Goal: Information Seeking & Learning: Check status

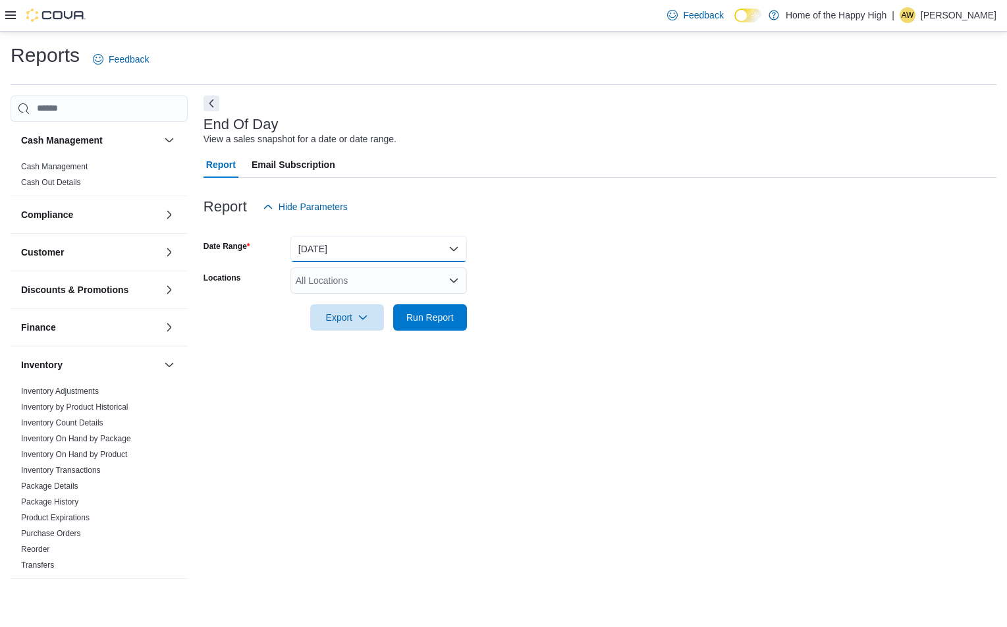
click at [348, 255] on button "Today" at bounding box center [378, 249] width 177 height 26
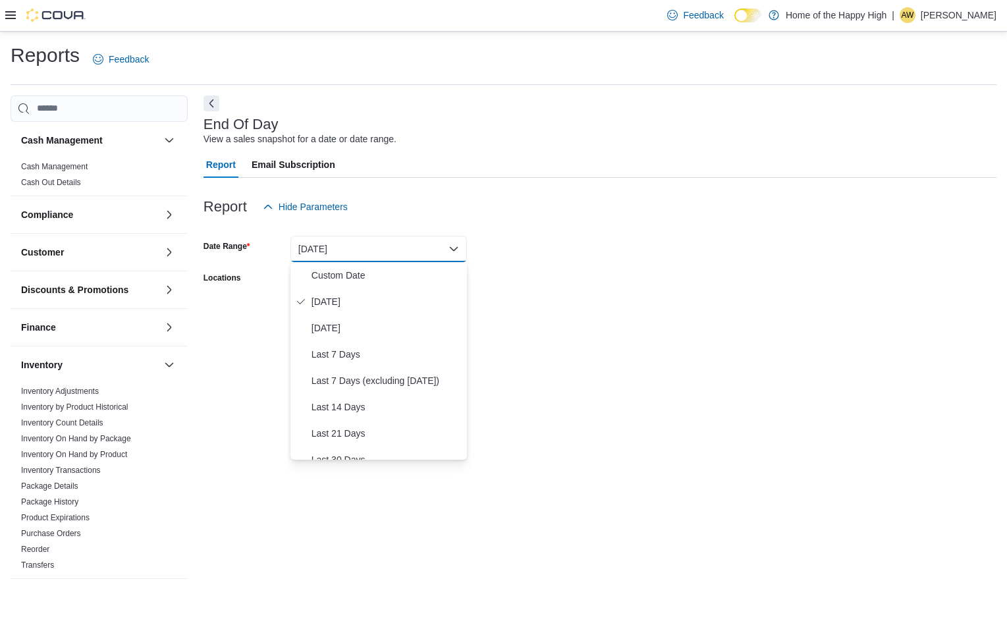
click at [696, 485] on div "End Of Day View a sales snapshot for a date or date range. Report Email Subscri…" at bounding box center [600, 344] width 793 height 497
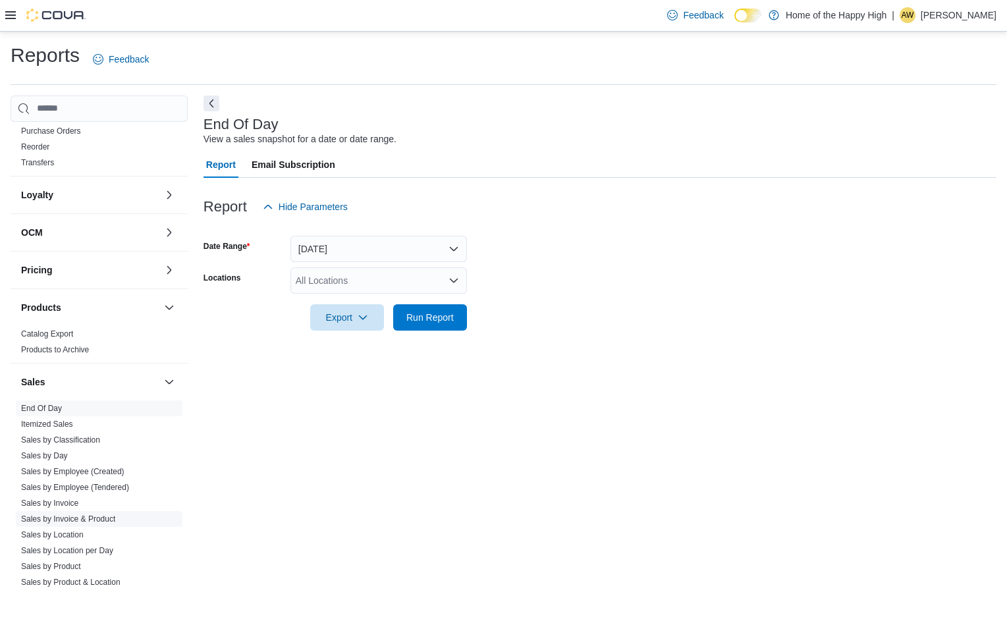
scroll to position [526, 0]
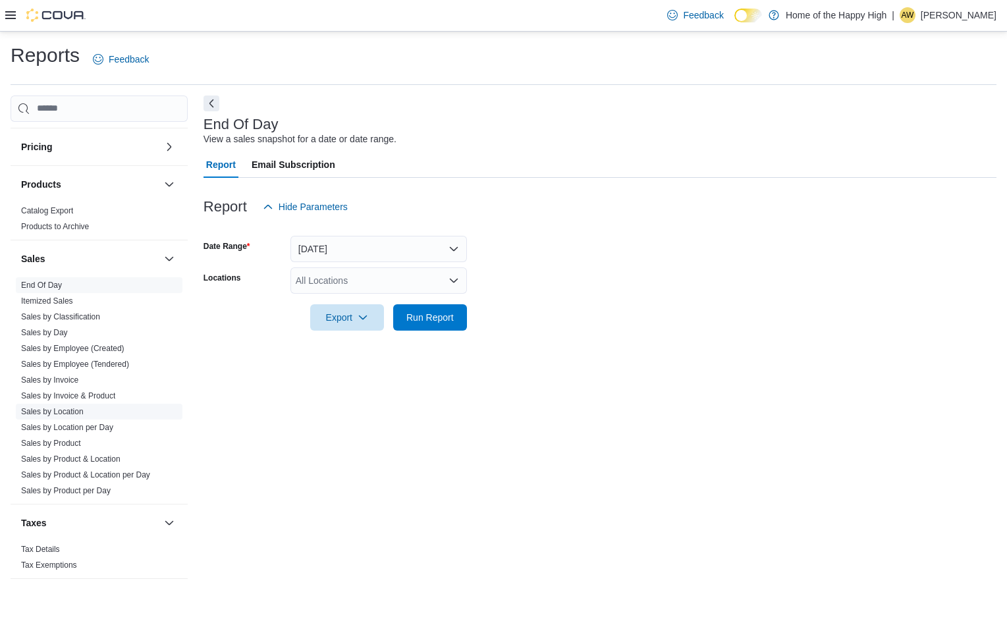
click at [84, 412] on span "Sales by Location" at bounding box center [99, 412] width 167 height 16
click at [58, 377] on link "Sales by Invoice" at bounding box center [49, 379] width 57 height 9
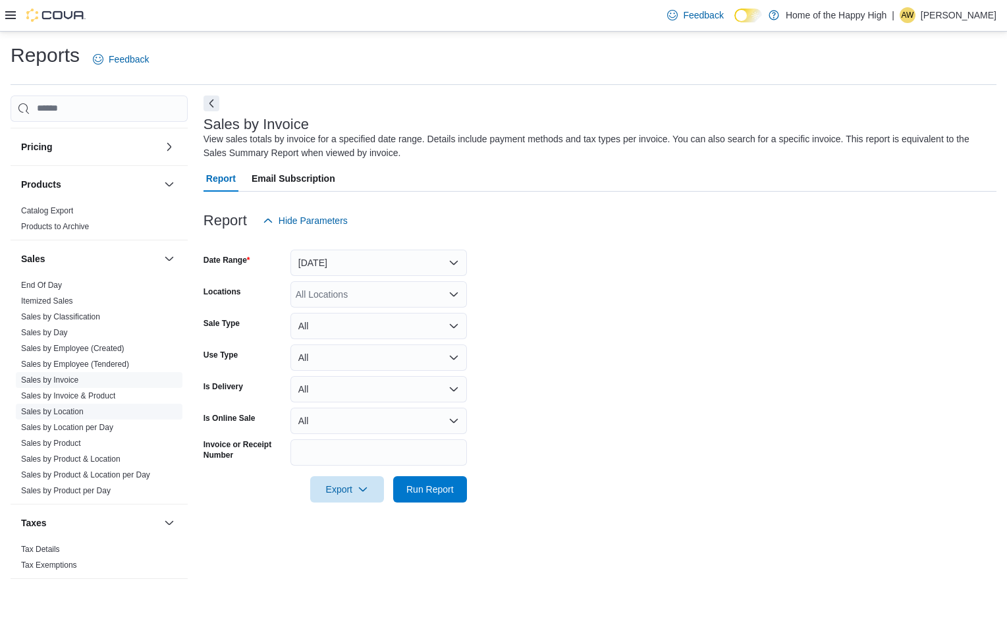
click at [59, 413] on link "Sales by Location" at bounding box center [52, 411] width 63 height 9
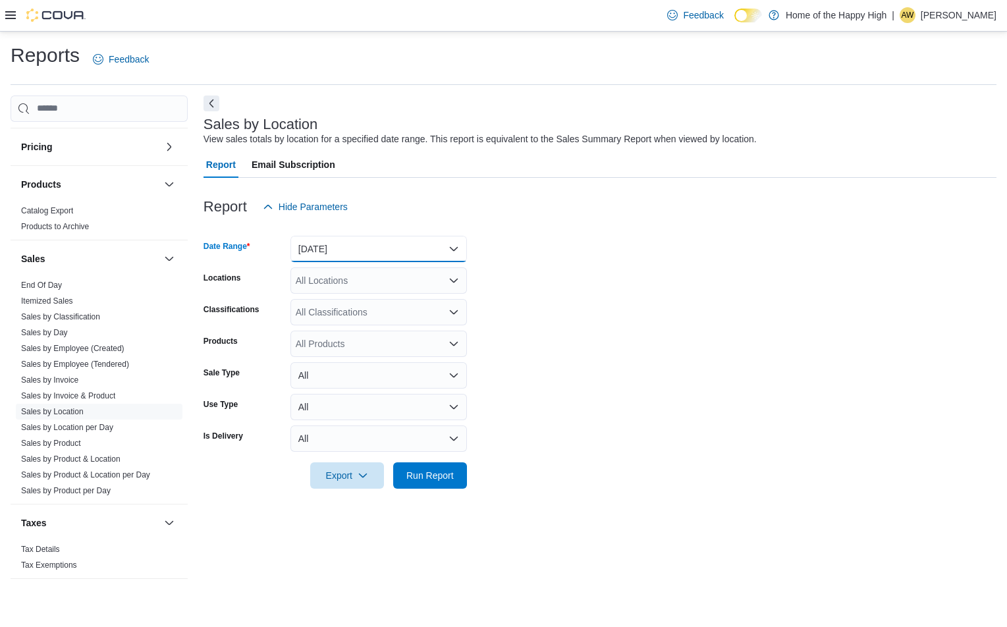
click at [360, 241] on button "Yesterday" at bounding box center [378, 249] width 177 height 26
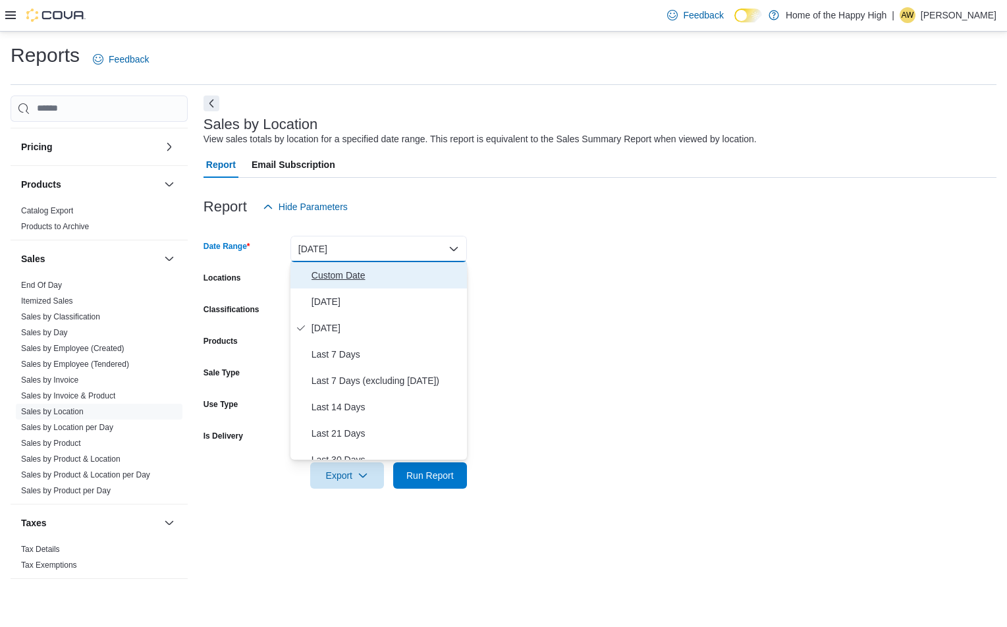
click at [357, 280] on span "Custom Date" at bounding box center [387, 275] width 150 height 16
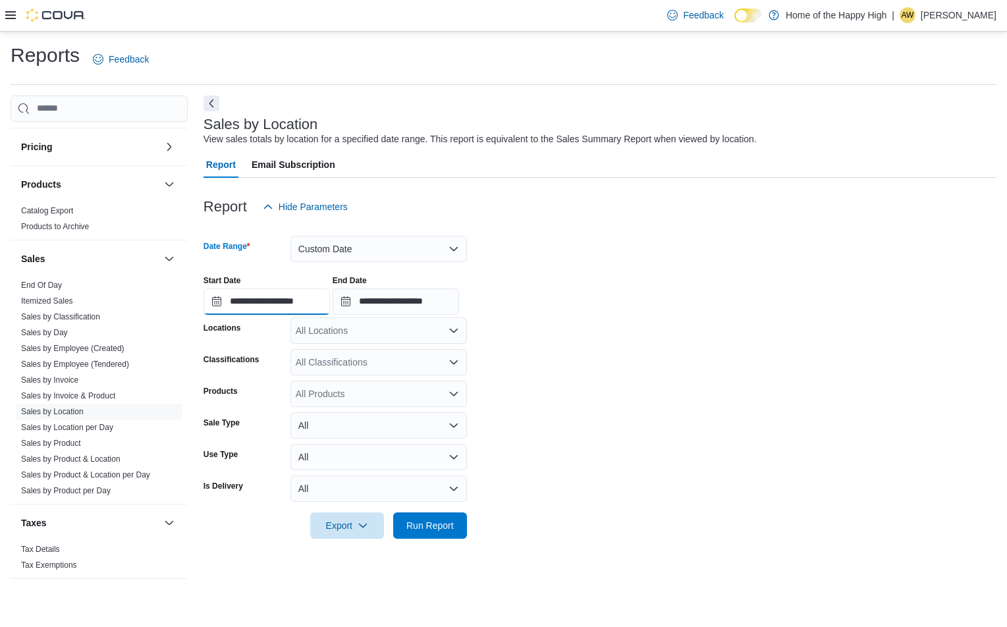
click at [299, 301] on input "**********" at bounding box center [267, 301] width 126 height 26
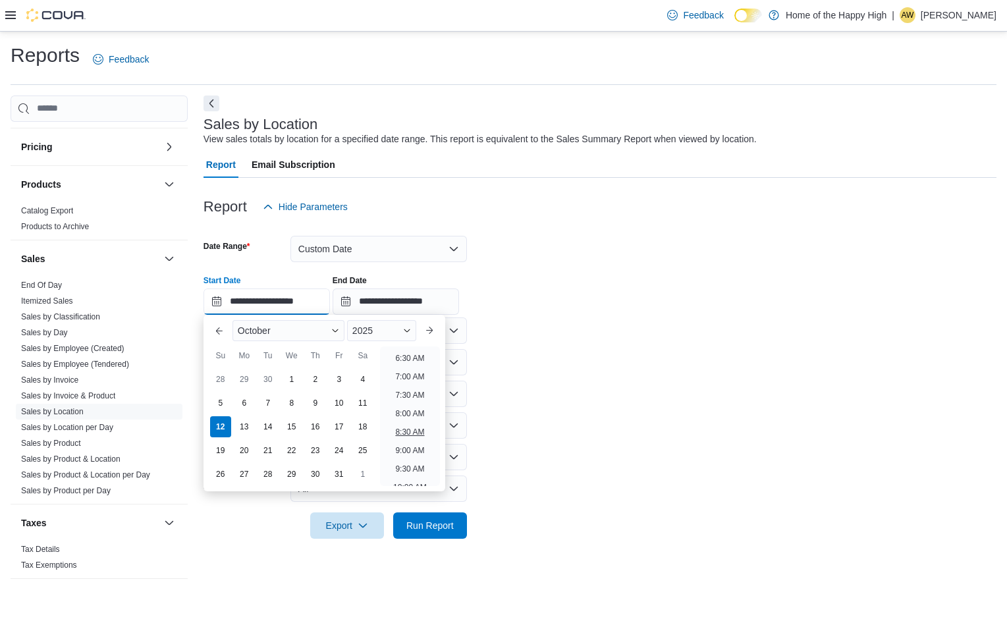
scroll to position [304, 0]
click at [412, 457] on li "11:00 AM" at bounding box center [410, 459] width 44 height 16
type input "**********"
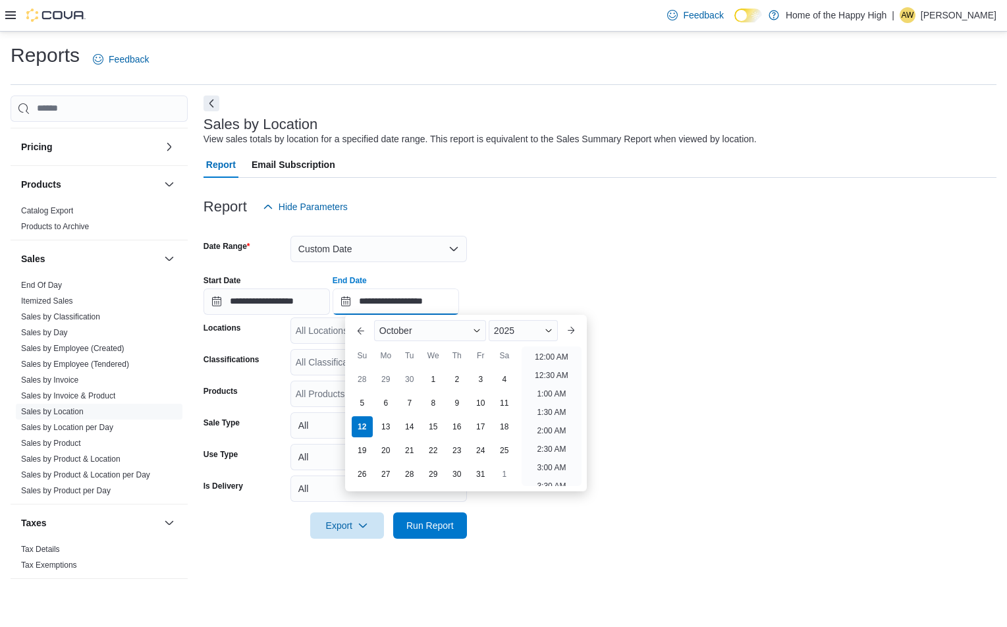
click at [436, 301] on input "**********" at bounding box center [396, 301] width 126 height 26
click at [580, 429] on ul "12:00 AM 12:30 AM 1:00 AM 1:30 AM 2:00 AM 2:30 AM 3:00 AM 3:30 AM 4:00 AM 4:30 …" at bounding box center [552, 416] width 60 height 140
drag, startPoint x: 588, startPoint y: 433, endPoint x: 588, endPoint y: 424, distance: 9.9
click at [587, 424] on div "Previous Month Next month October 2025 October 2025 Su Mo Tu We Th Fr Sa 28 29 …" at bounding box center [466, 403] width 242 height 177
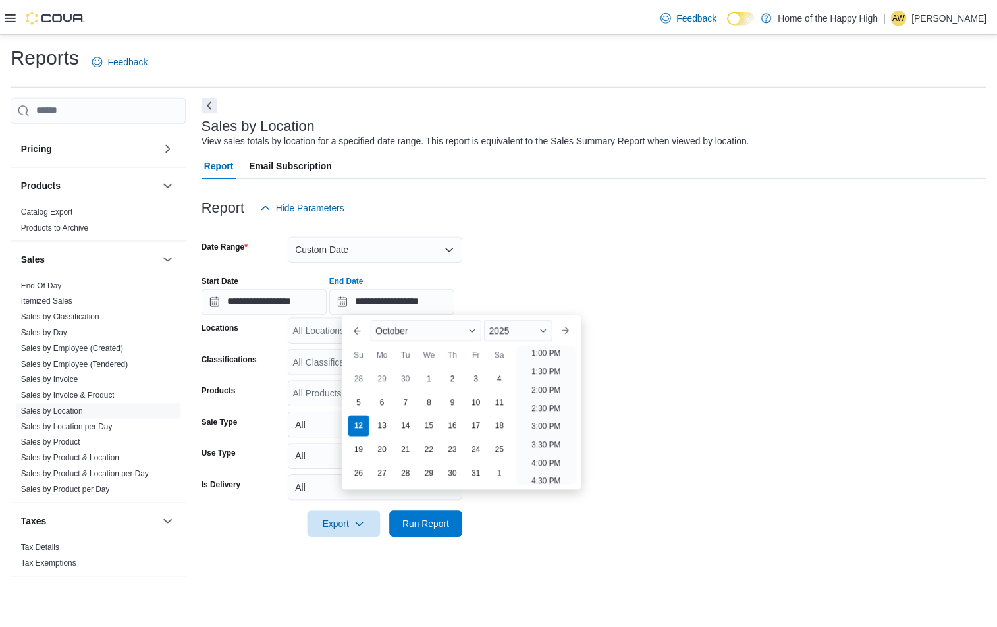
scroll to position [450, 0]
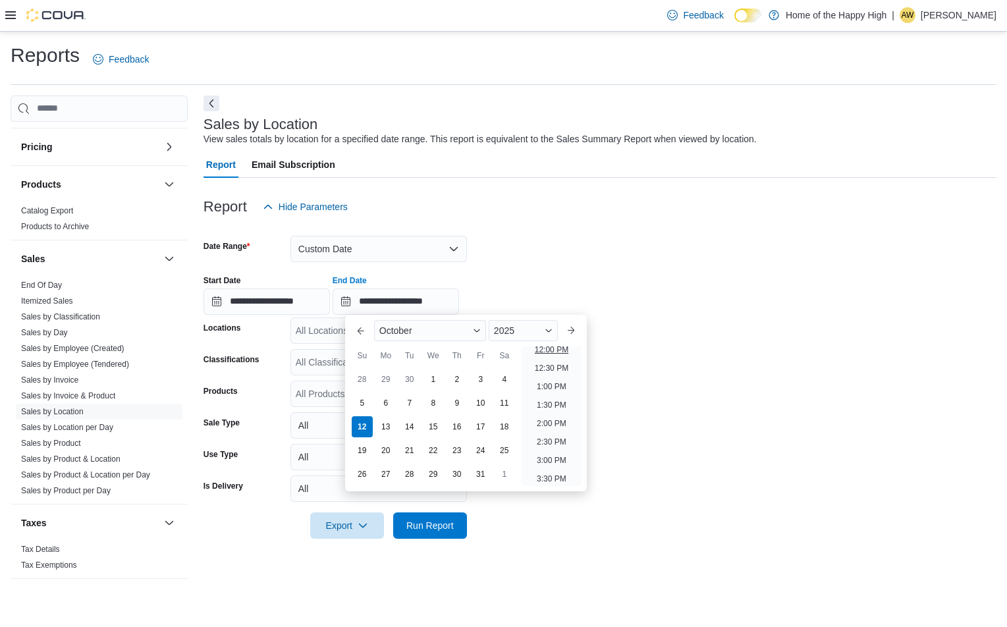
click at [555, 352] on li "12:00 PM" at bounding box center [552, 350] width 44 height 16
type input "**********"
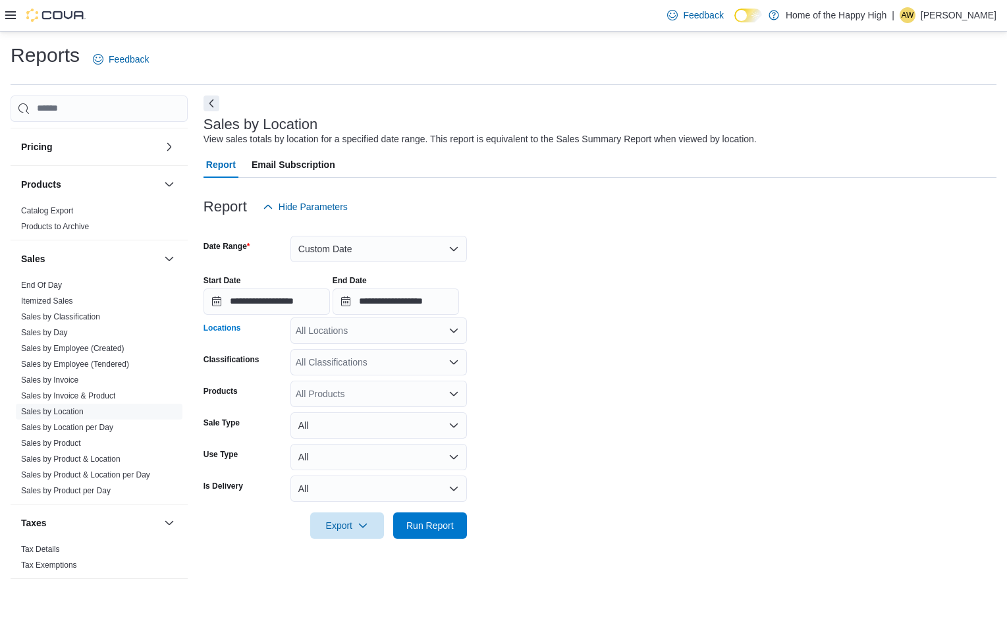
click at [344, 325] on div "All Locations" at bounding box center [378, 330] width 177 height 26
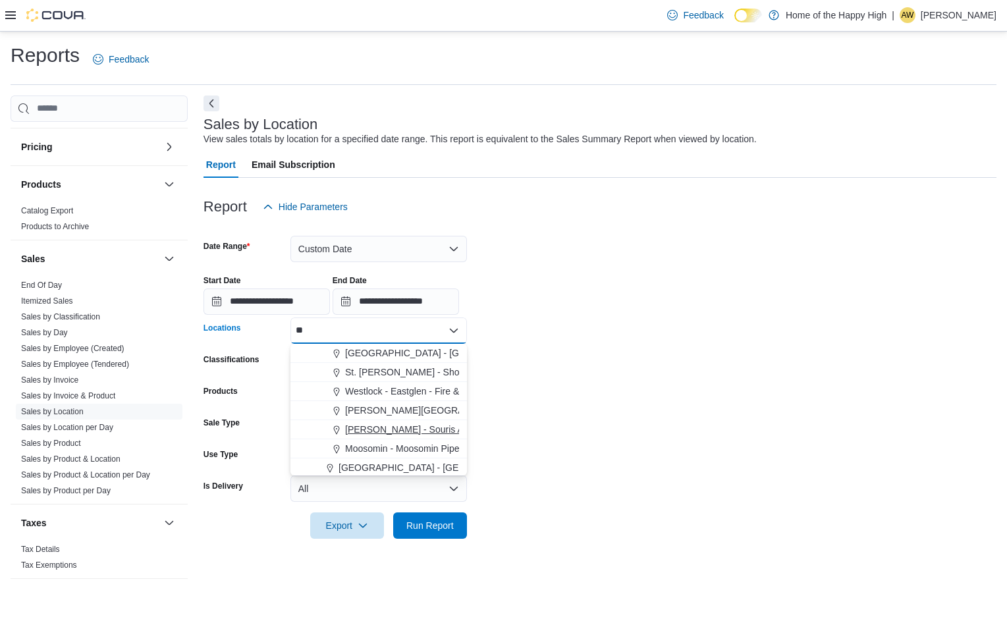
type input "**"
click at [408, 435] on span "Estevan - Souris Avenue - Fire & Flower" at bounding box center [448, 429] width 206 height 13
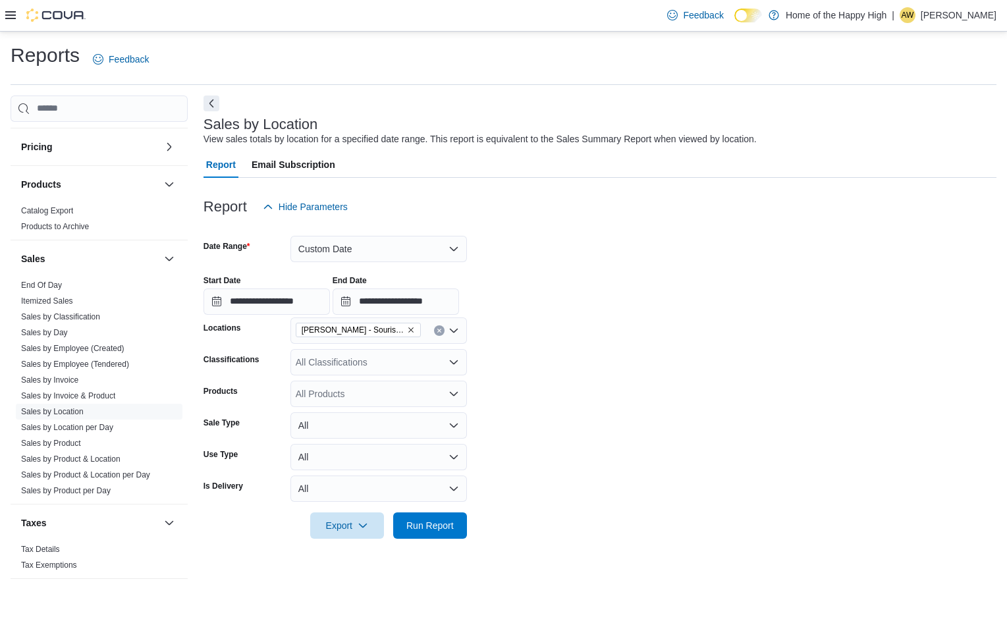
click at [706, 490] on form "**********" at bounding box center [600, 379] width 793 height 319
click at [433, 507] on div at bounding box center [600, 507] width 793 height 11
drag, startPoint x: 432, startPoint y: 523, endPoint x: 760, endPoint y: 515, distance: 328.1
click at [432, 524] on span "Run Report" at bounding box center [429, 525] width 47 height 13
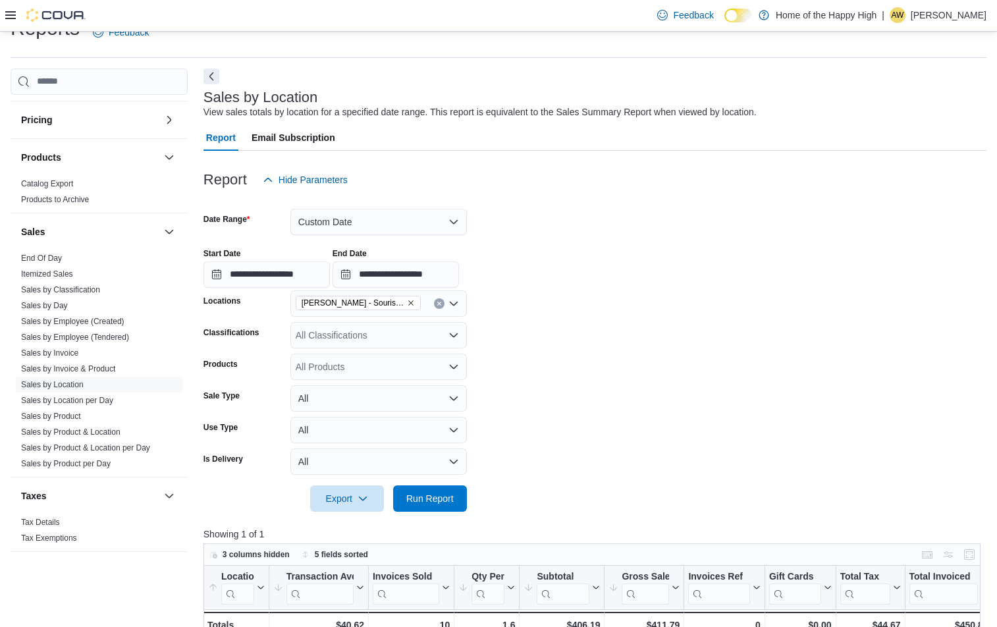
scroll to position [263, 0]
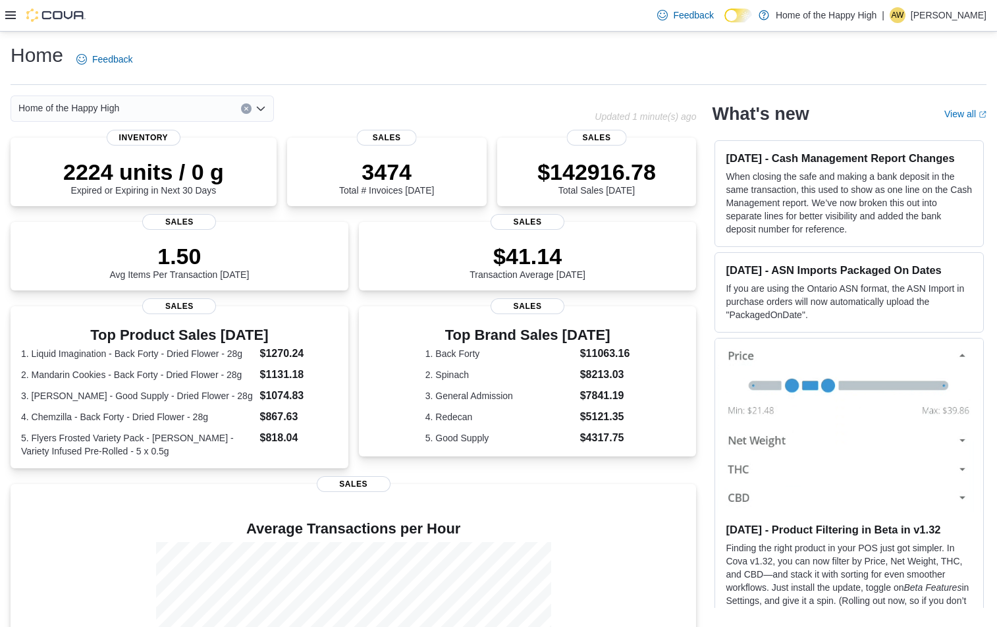
drag, startPoint x: 13, startPoint y: 14, endPoint x: 101, endPoint y: 28, distance: 88.7
click at [13, 17] on icon at bounding box center [10, 15] width 11 height 11
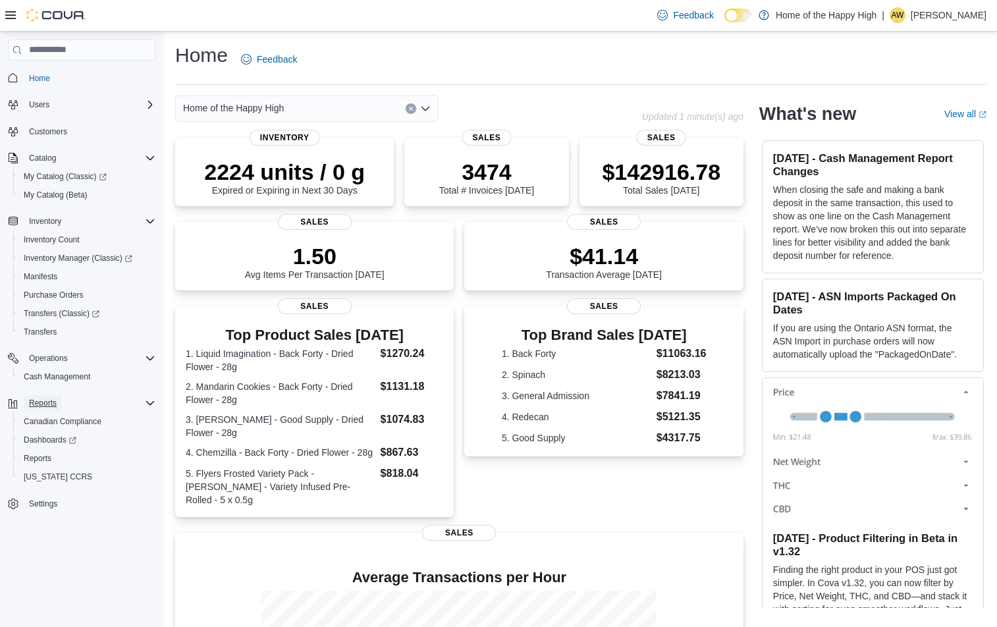
click at [45, 402] on span "Reports" at bounding box center [43, 403] width 28 height 11
click at [82, 404] on div "Reports" at bounding box center [90, 403] width 132 height 16
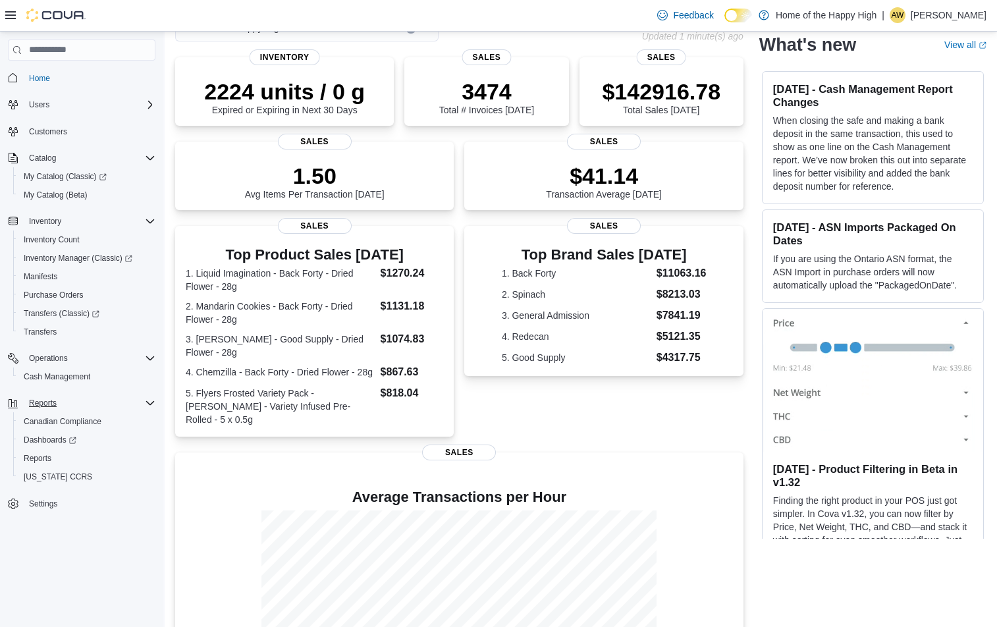
scroll to position [169, 0]
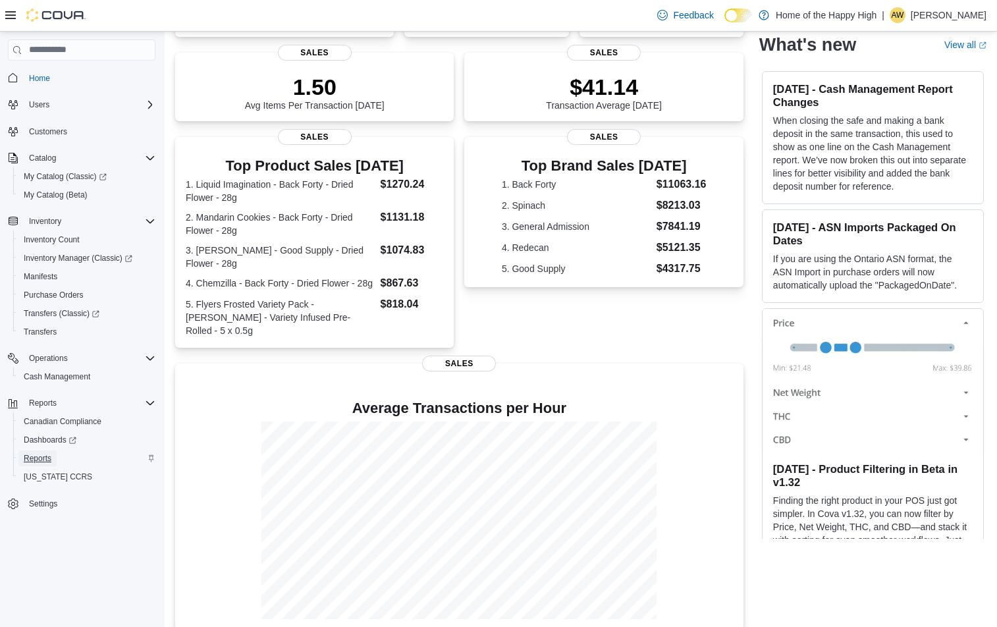
click at [36, 465] on span "Reports" at bounding box center [38, 459] width 28 height 16
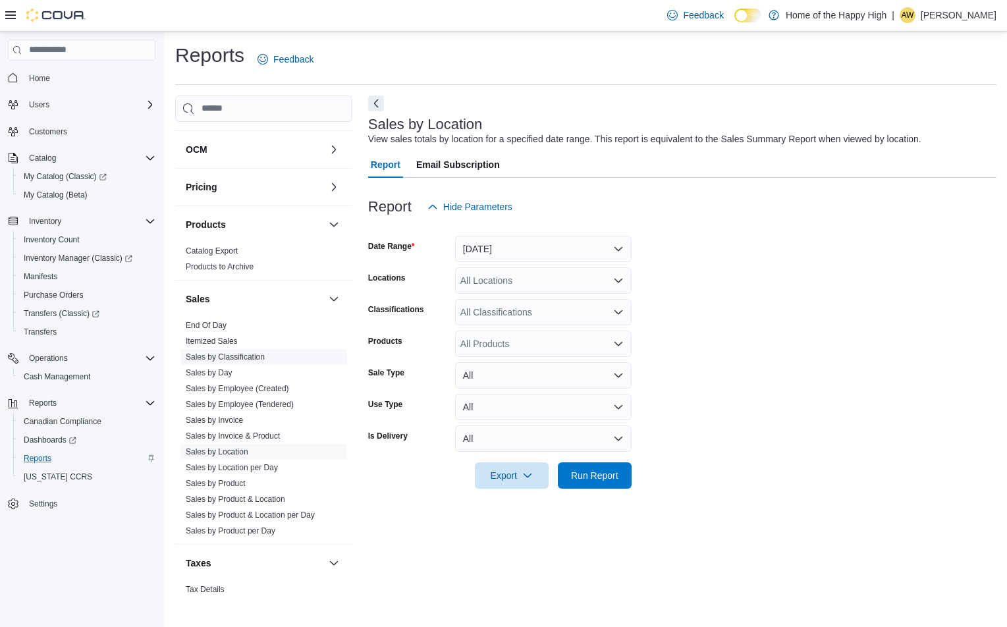
scroll to position [526, 0]
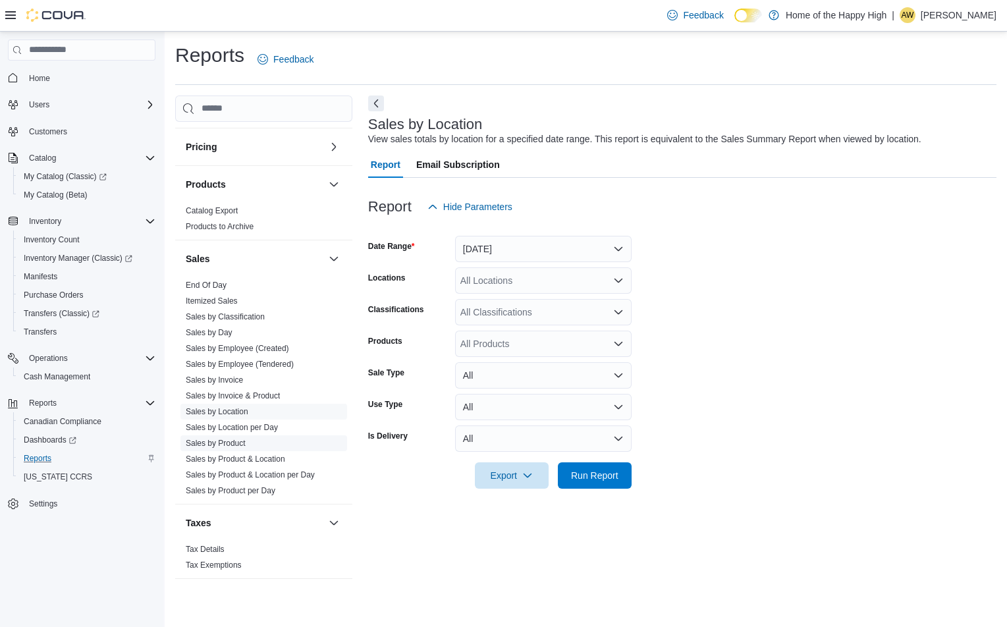
click at [247, 441] on span "Sales by Product" at bounding box center [263, 443] width 167 height 16
click at [217, 441] on link "Sales by Product" at bounding box center [216, 443] width 60 height 9
